Goal: Task Accomplishment & Management: Manage account settings

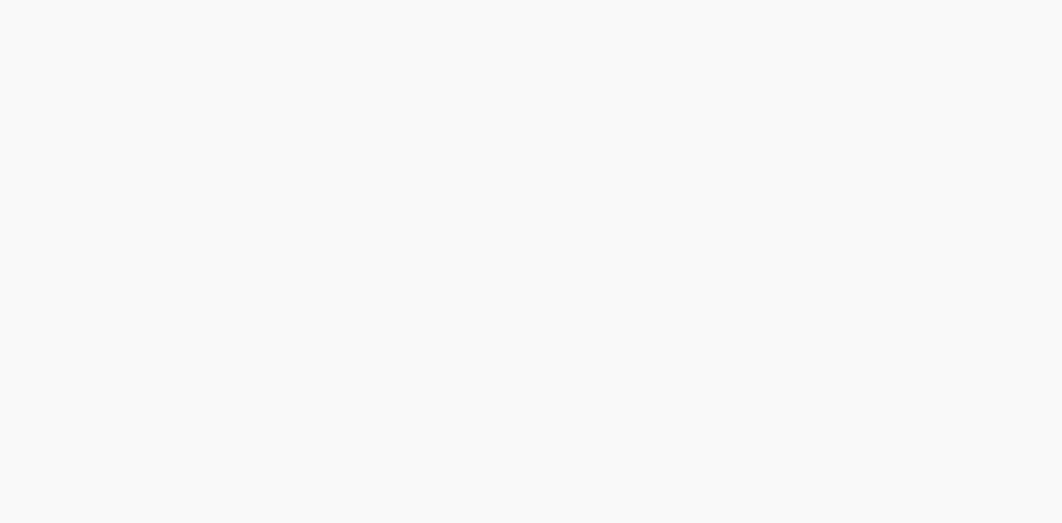
select select
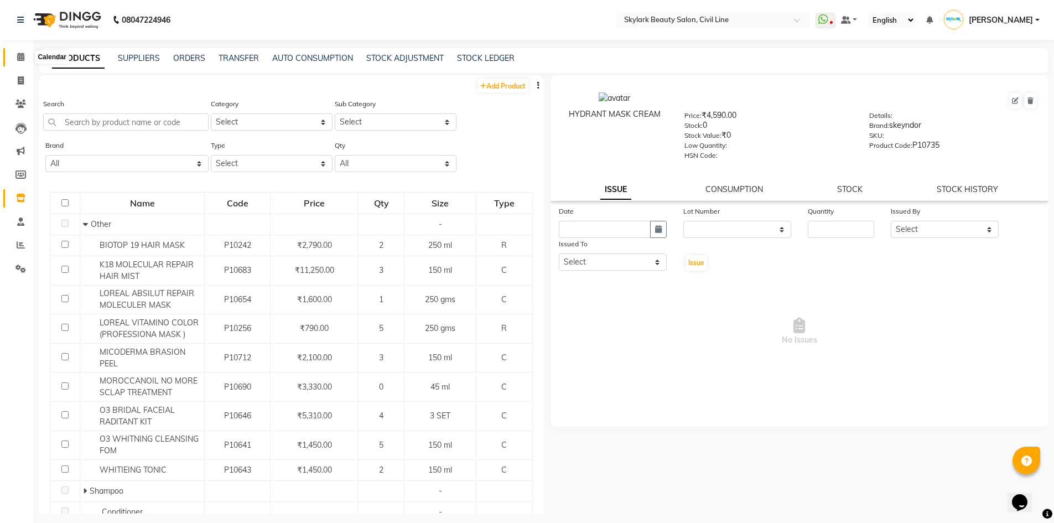
click at [20, 54] on icon at bounding box center [20, 57] width 7 height 8
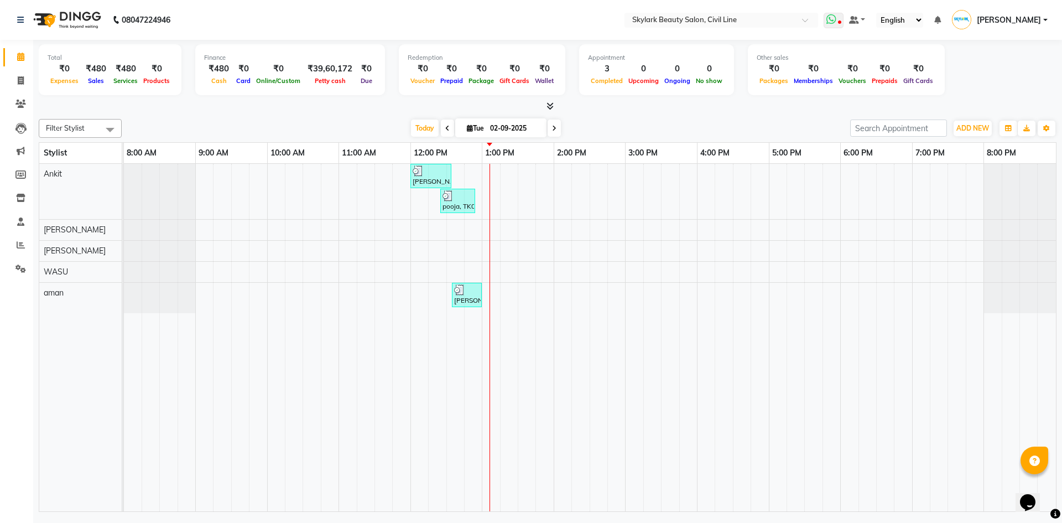
click at [835, 22] on span at bounding box center [833, 20] width 20 height 15
